Goal: Task Accomplishment & Management: Manage account settings

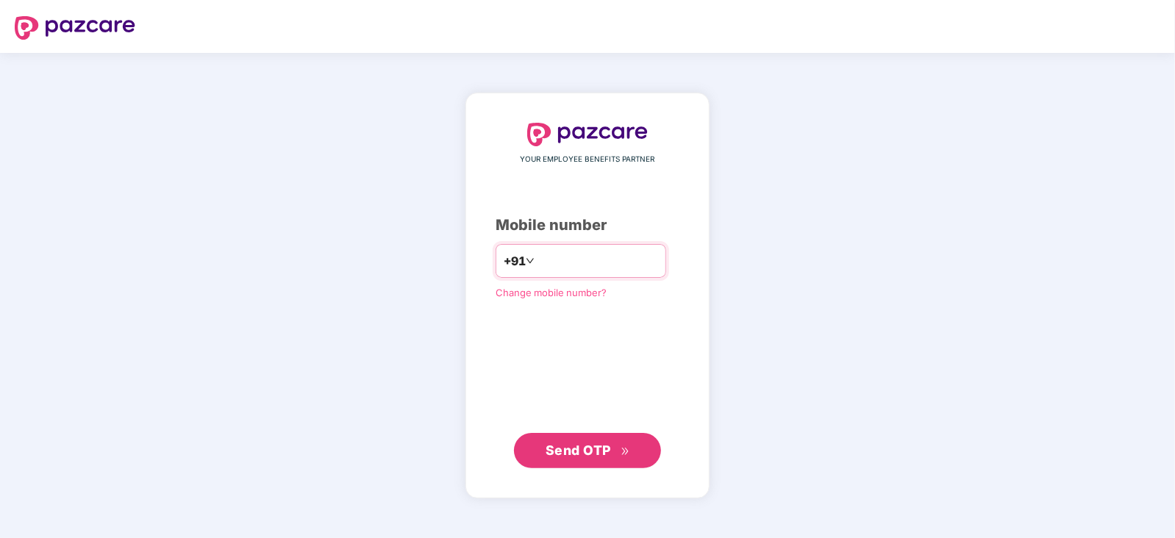
type input "**********"
click at [575, 458] on span "Send OTP" at bounding box center [588, 450] width 85 height 21
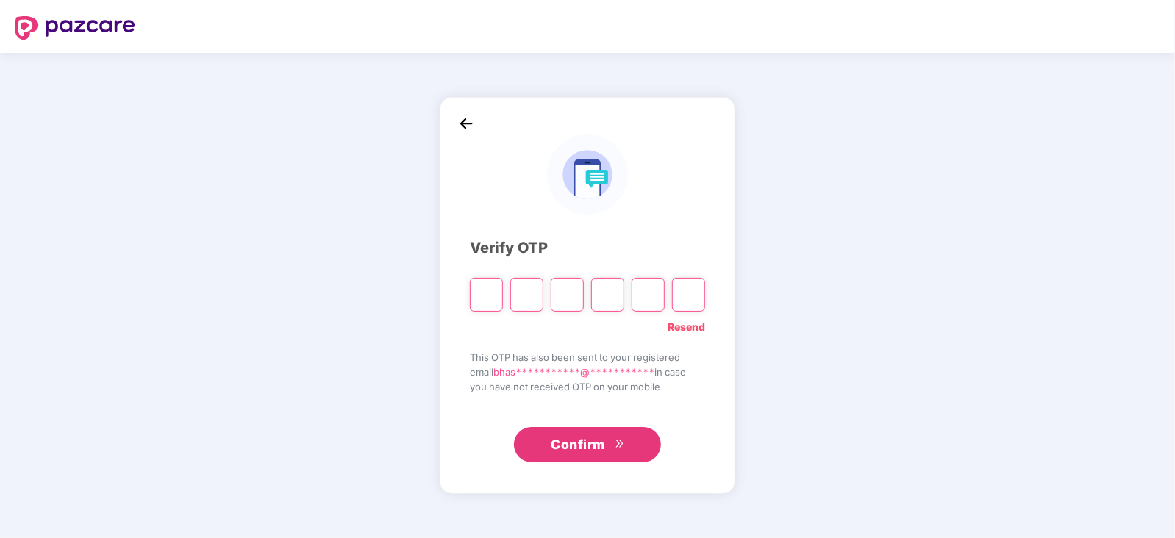
type input "*"
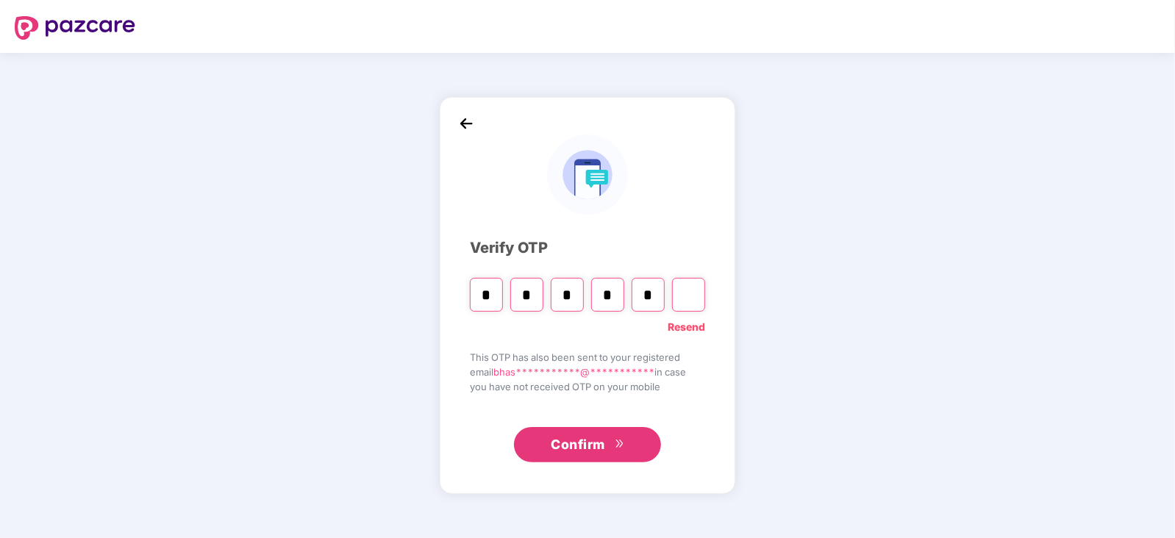
type input "*"
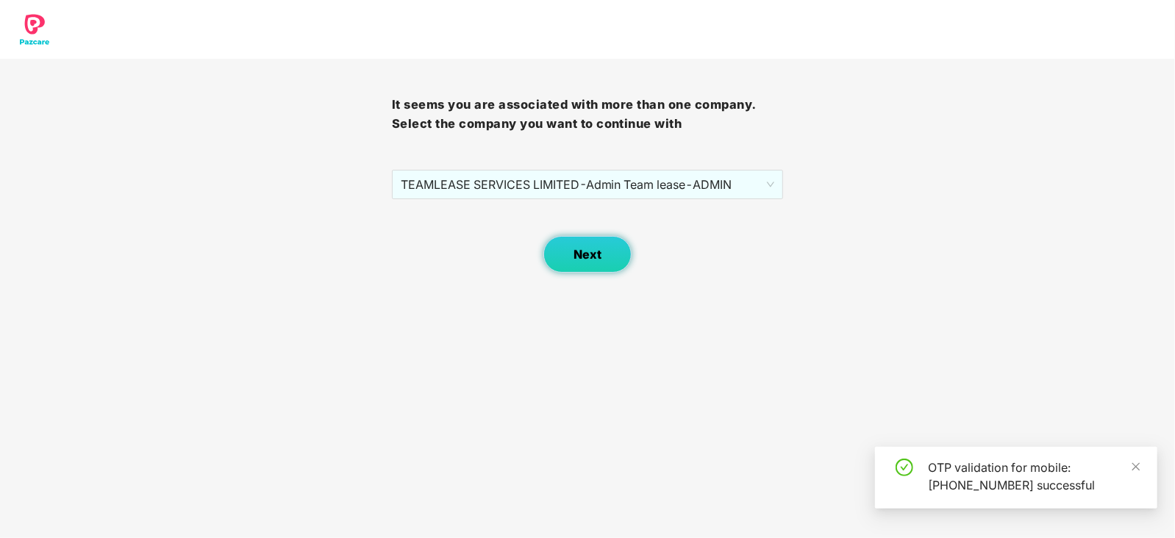
click at [576, 266] on button "Next" at bounding box center [588, 254] width 88 height 37
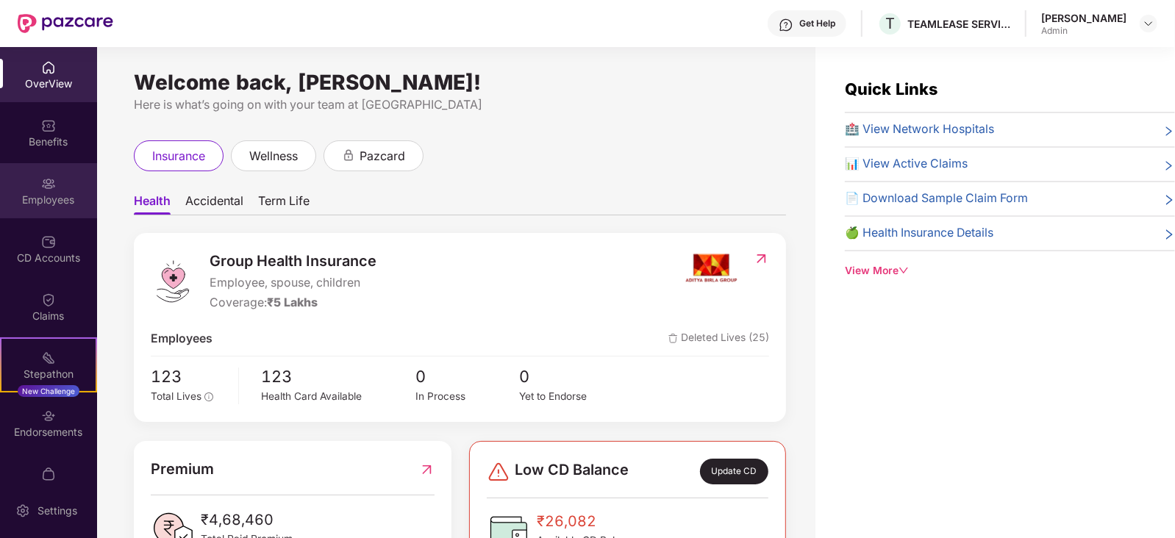
click at [48, 190] on img at bounding box center [48, 184] width 15 height 15
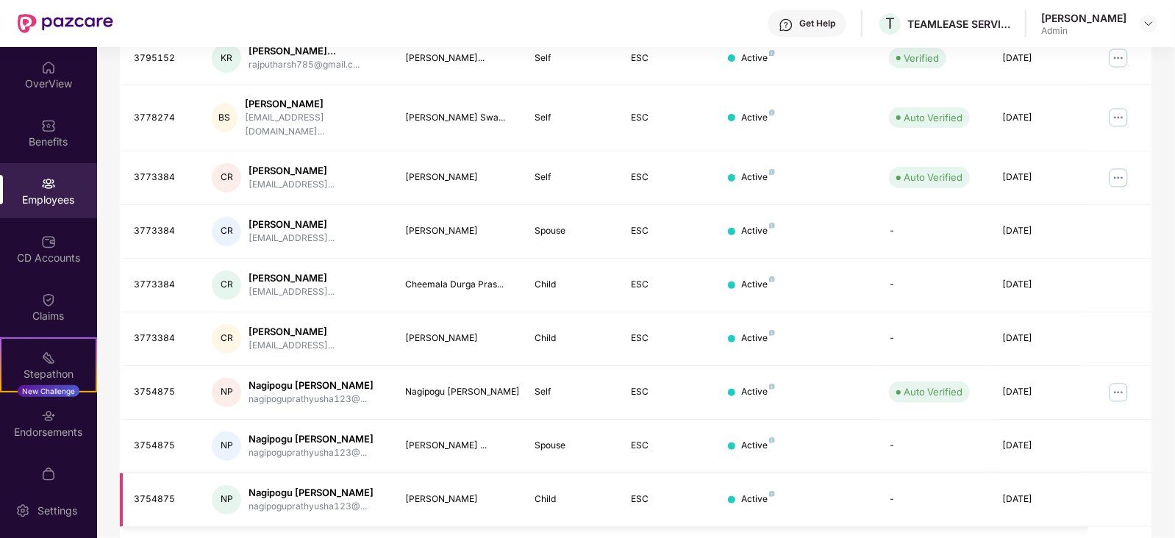
scroll to position [363, 0]
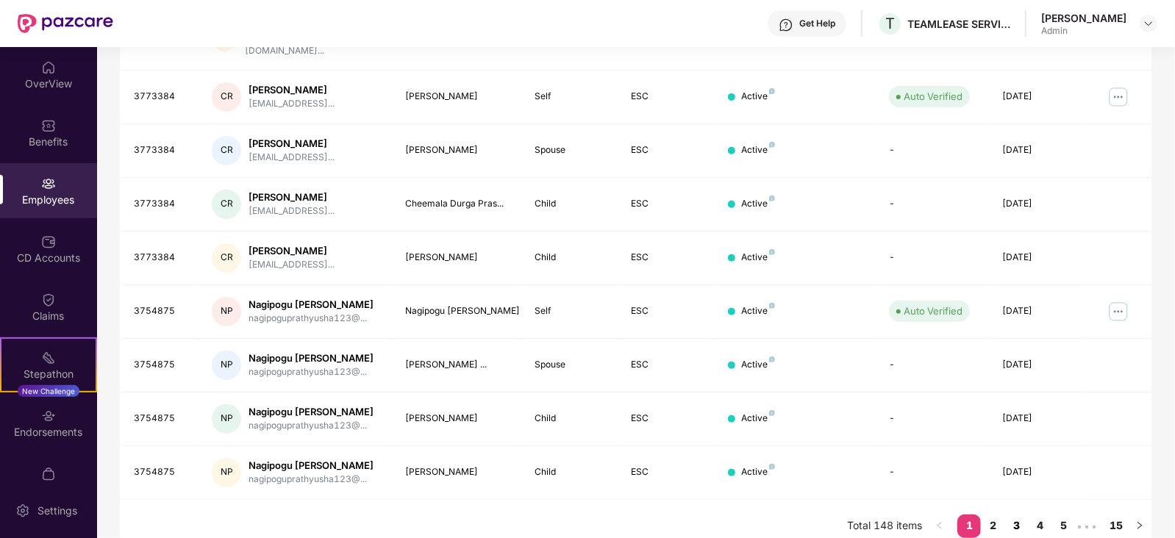
click at [1019, 515] on link "3" at bounding box center [1017, 526] width 24 height 22
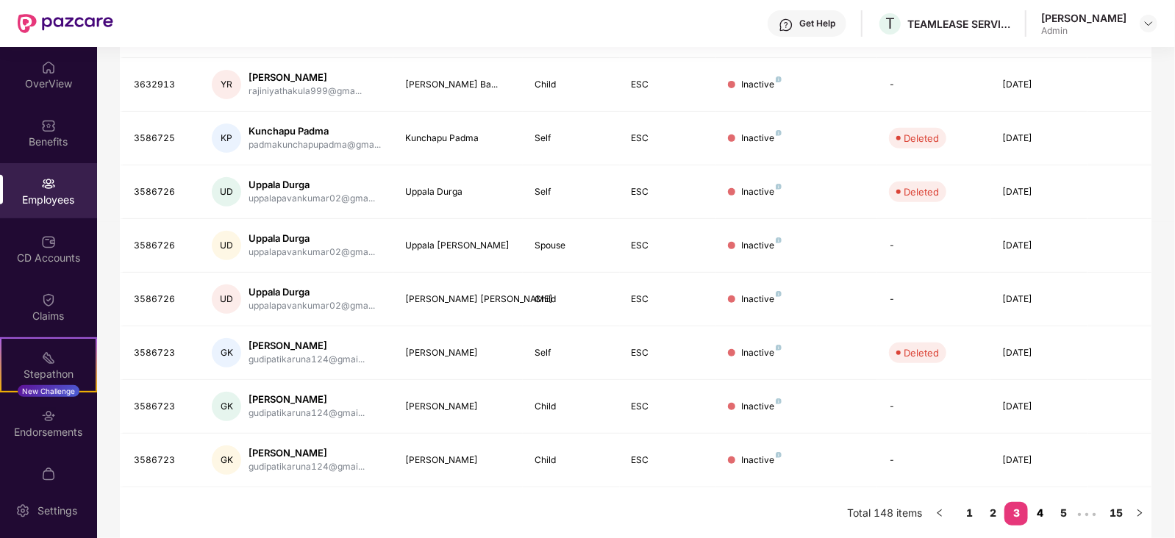
click at [1041, 511] on link "4" at bounding box center [1040, 513] width 24 height 22
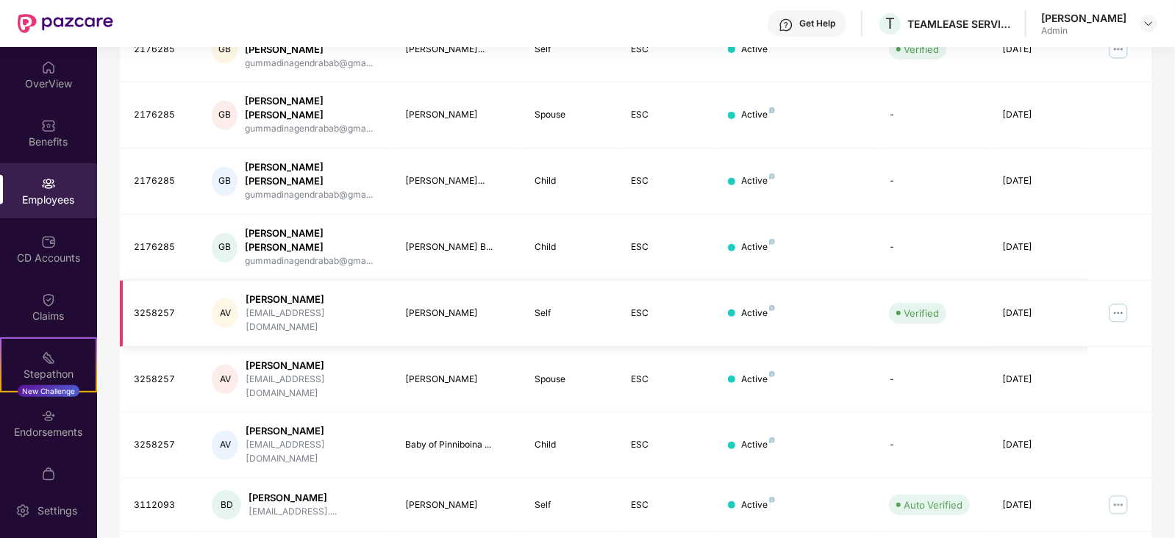
click at [1118, 302] on img at bounding box center [1119, 314] width 24 height 24
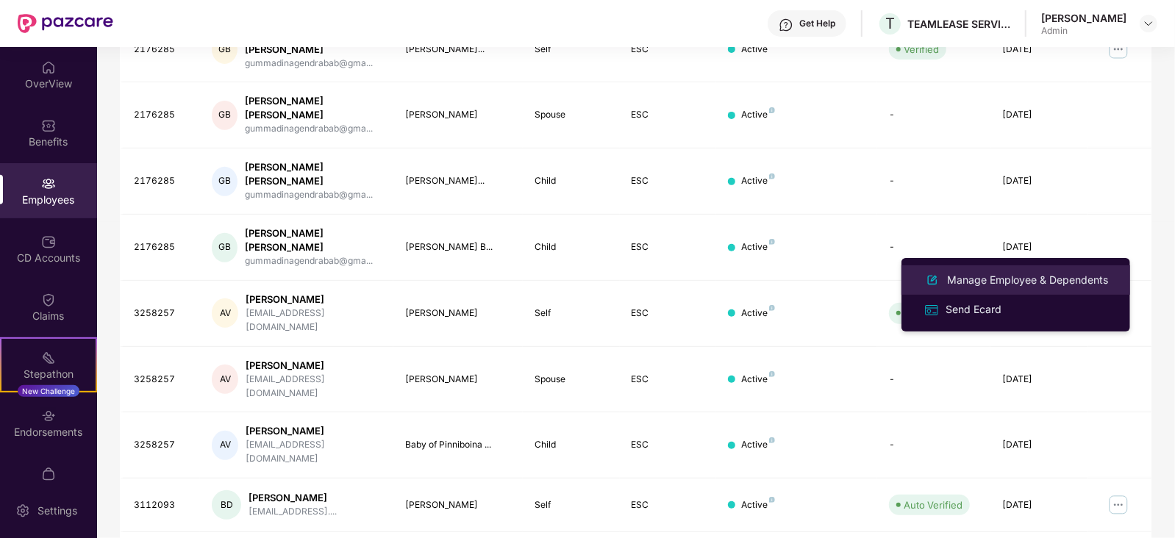
click at [1002, 281] on div "Manage Employee & Dependents" at bounding box center [1027, 280] width 167 height 16
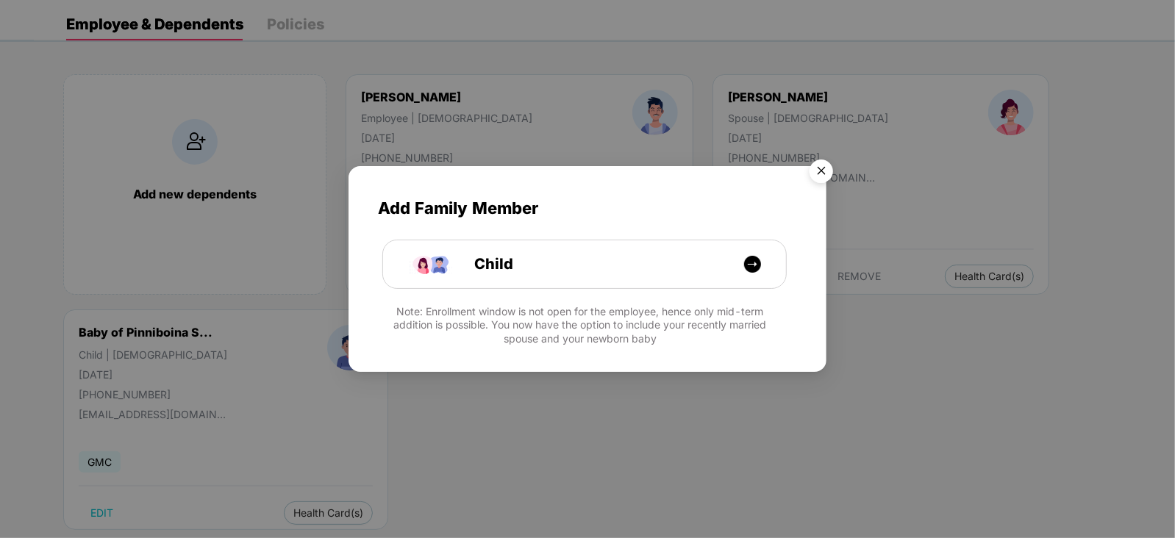
scroll to position [90, 0]
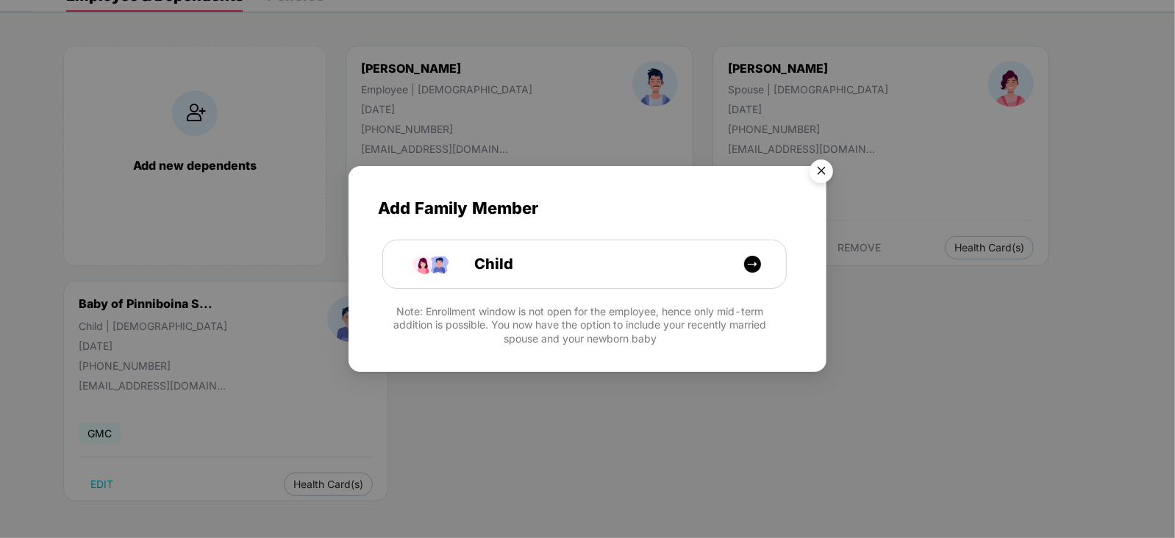
click at [815, 174] on img "Close" at bounding box center [821, 173] width 41 height 41
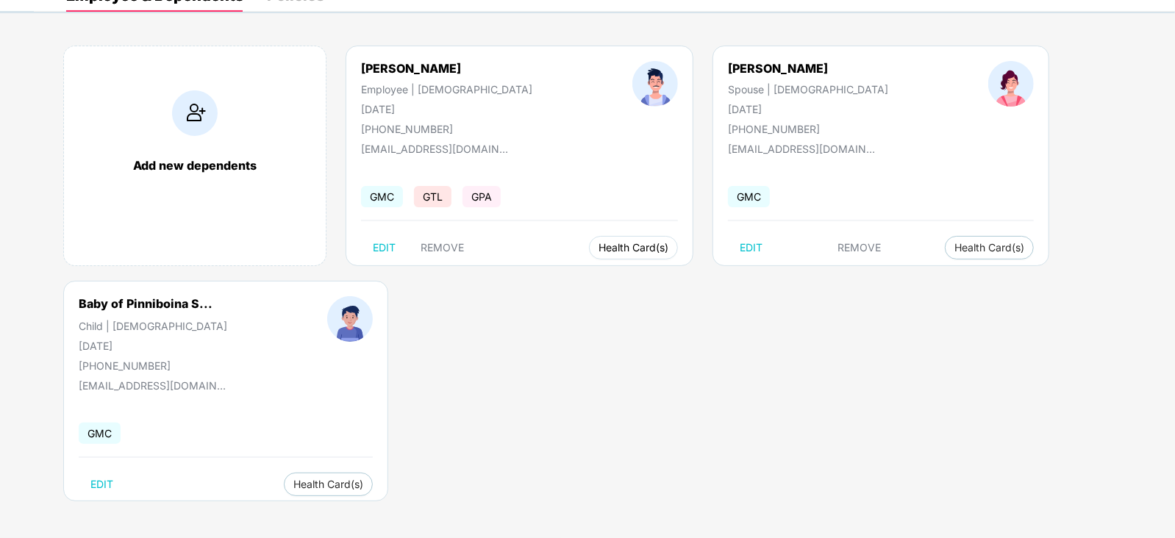
click at [599, 247] on span "Health Card(s)" at bounding box center [634, 247] width 70 height 7
click at [599, 244] on span "Health Card(s)" at bounding box center [634, 247] width 70 height 7
click at [599, 246] on span "Health Card(s)" at bounding box center [634, 247] width 70 height 7
click at [658, 280] on img at bounding box center [655, 277] width 15 height 15
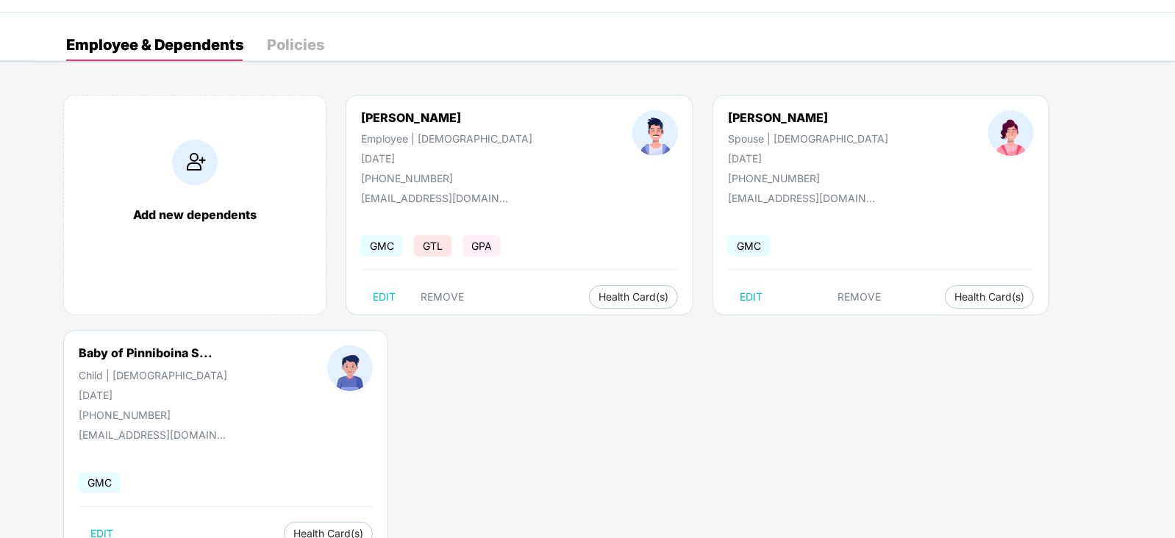
scroll to position [0, 0]
